Goal: Task Accomplishment & Management: Use online tool/utility

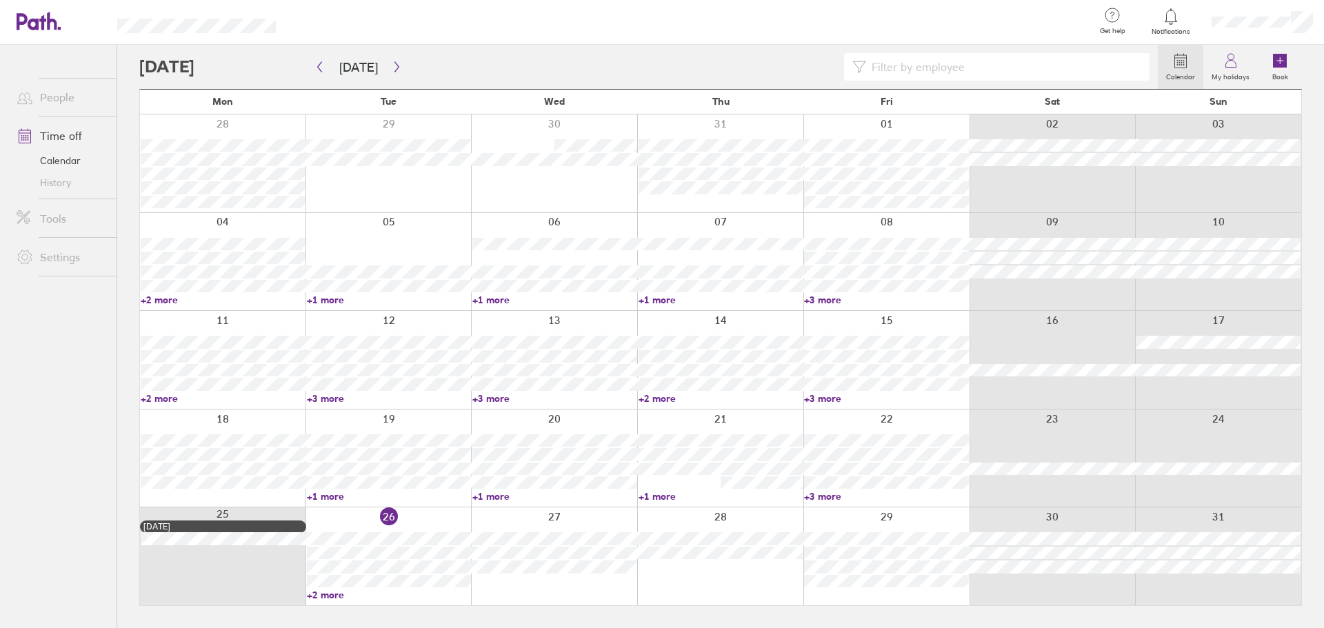
click at [319, 596] on link "+2 more" at bounding box center [389, 595] width 165 height 12
click at [394, 65] on icon "button" at bounding box center [397, 66] width 10 height 11
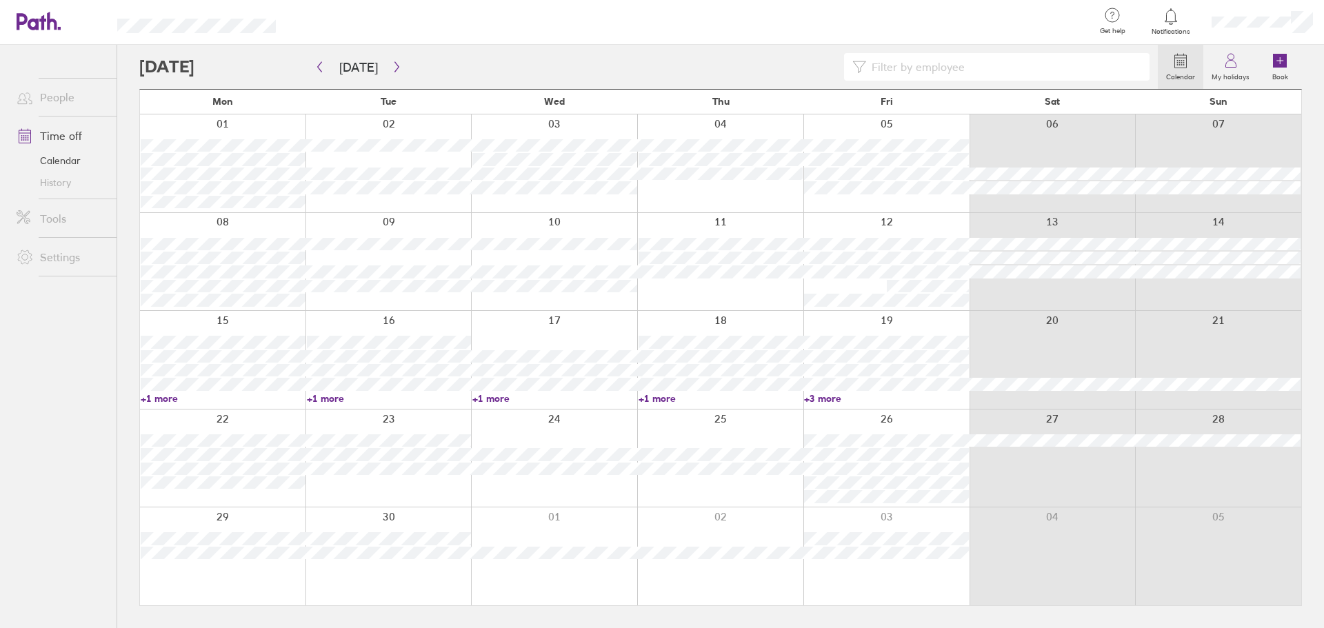
click at [822, 400] on link "+3 more" at bounding box center [886, 399] width 165 height 12
drag, startPoint x: 733, startPoint y: 429, endPoint x: 733, endPoint y: 401, distance: 27.6
click at [732, 429] on div at bounding box center [720, 459] width 166 height 98
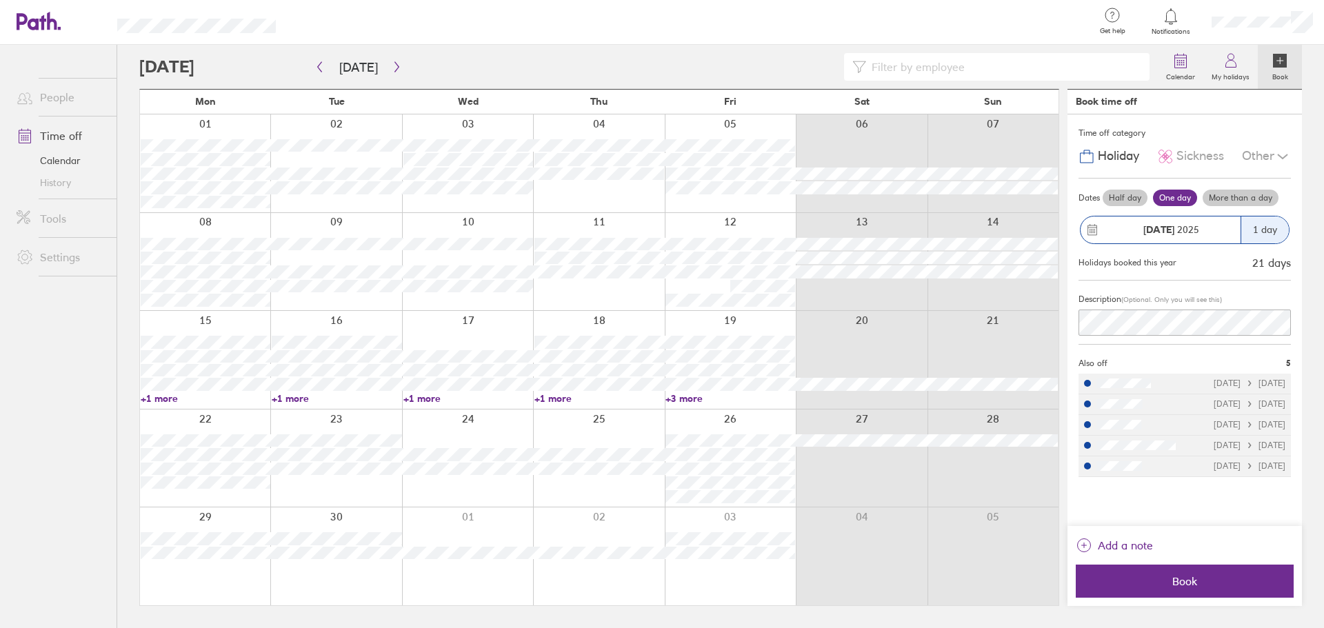
click at [610, 328] on div at bounding box center [598, 360] width 131 height 98
